Goal: Information Seeking & Learning: Compare options

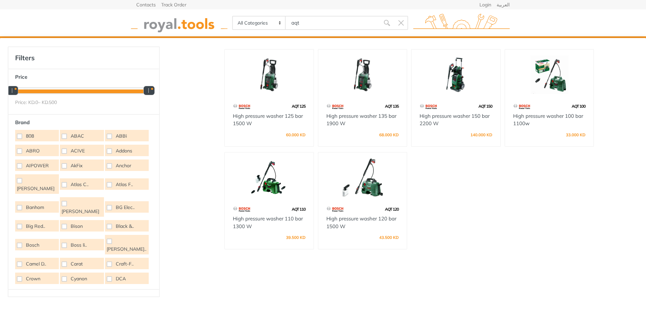
type input "aqt"
click at [547, 80] on img at bounding box center [549, 74] width 77 height 38
click at [260, 185] on img at bounding box center [269, 177] width 77 height 38
